Goal: Task Accomplishment & Management: Complete application form

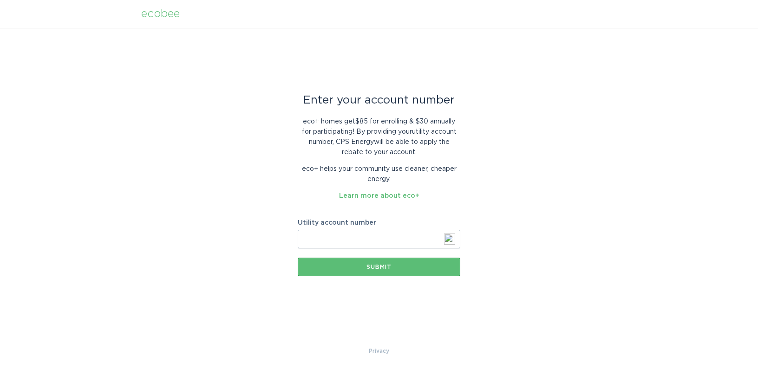
click at [347, 238] on input "Utility account number" at bounding box center [379, 239] width 163 height 19
paste input "[PHONE_NUMBER]"
type input "[PHONE_NUMBER]"
click at [561, 265] on div "Enter your account number eco+ homes get $85 for enrolling & $30 annually for p…" at bounding box center [379, 187] width 758 height 318
click at [397, 271] on button "Submit" at bounding box center [379, 267] width 163 height 19
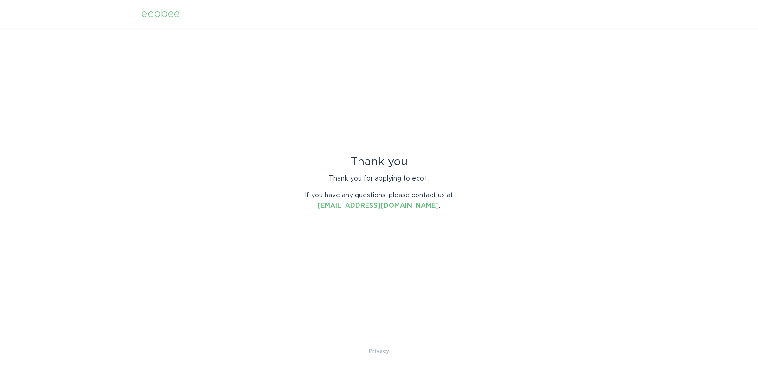
click at [397, 271] on div "Thank you Thank you for applying to eco+. If you have any questions, please con…" at bounding box center [379, 187] width 758 height 318
